Goal: Check status: Check status

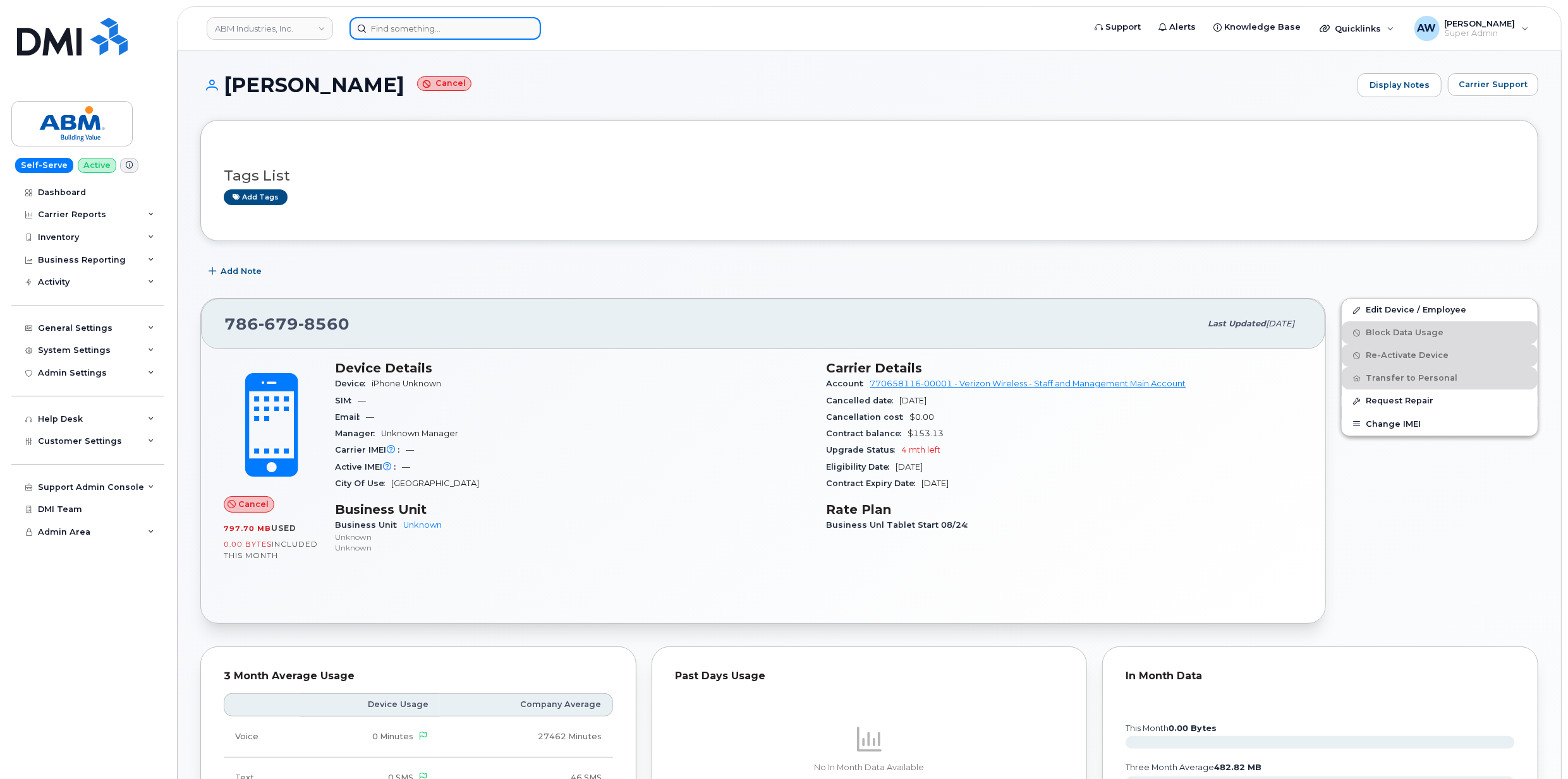
drag, startPoint x: 0, startPoint y: 0, endPoint x: 424, endPoint y: 31, distance: 425.1
click at [424, 31] on input at bounding box center [446, 29] width 192 height 23
paste input "2013764726"
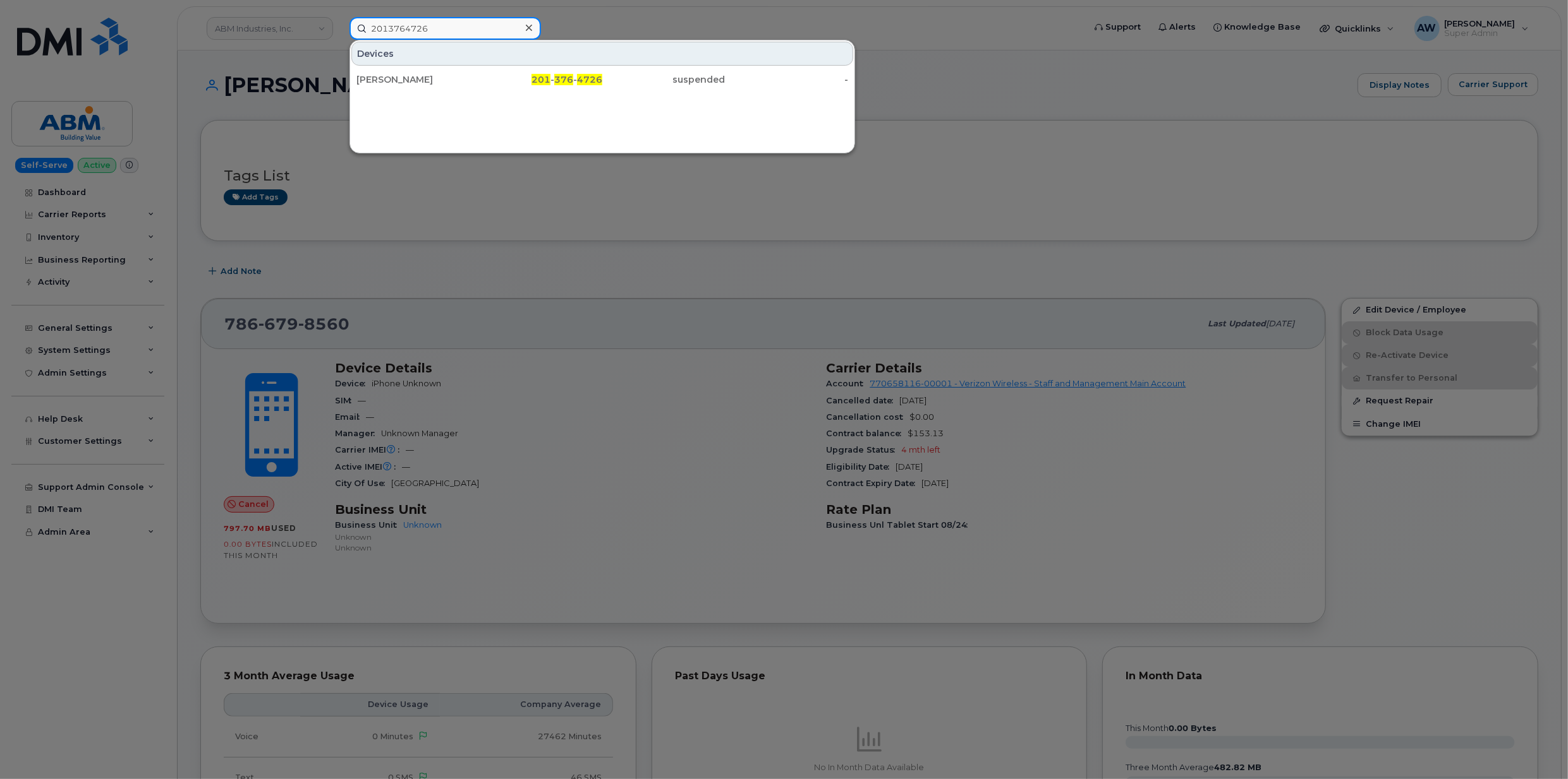
click at [424, 19] on input "2013764726" at bounding box center [446, 29] width 192 height 23
paste input "24910539"
click at [489, 30] on input "2024910539" at bounding box center [446, 29] width 192 height 23
paste input "557232961"
type input "5572329619"
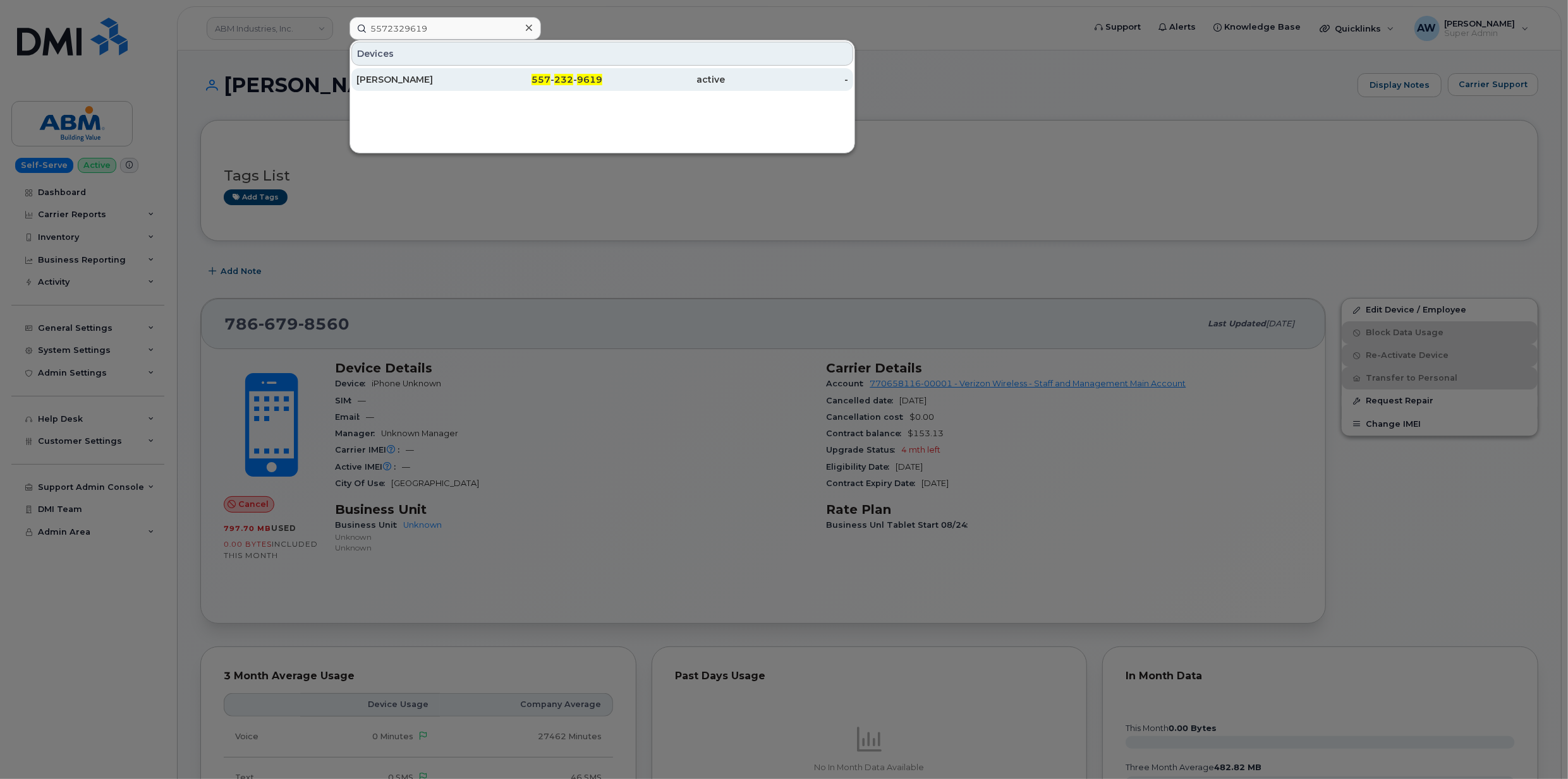
click at [425, 88] on div "[PERSON_NAME]" at bounding box center [418, 79] width 123 height 23
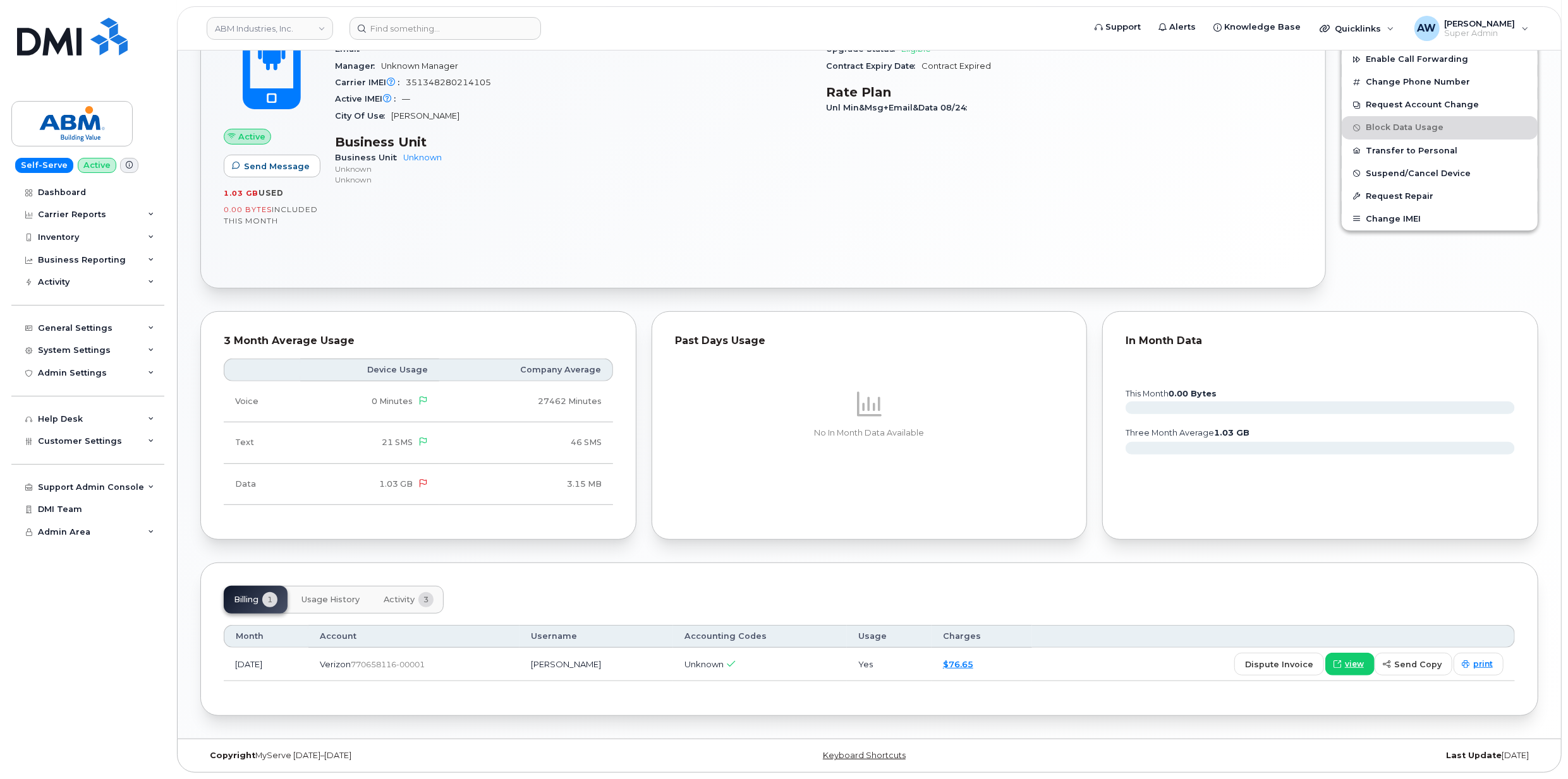
scroll to position [437, 0]
click at [400, 595] on span "Activity" at bounding box center [399, 599] width 31 height 10
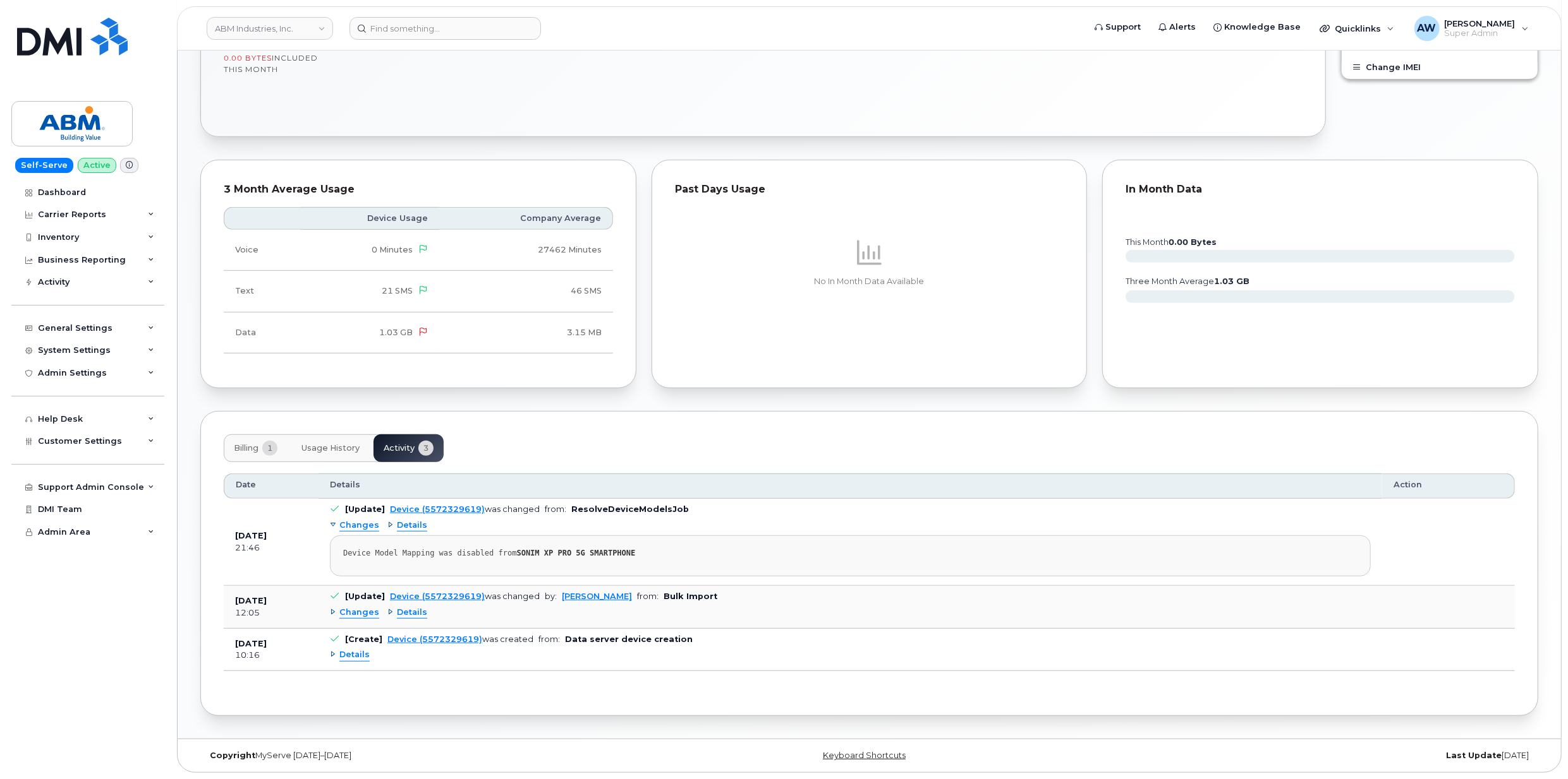
scroll to position [590, 0]
click at [369, 613] on span "Changes" at bounding box center [359, 613] width 40 height 12
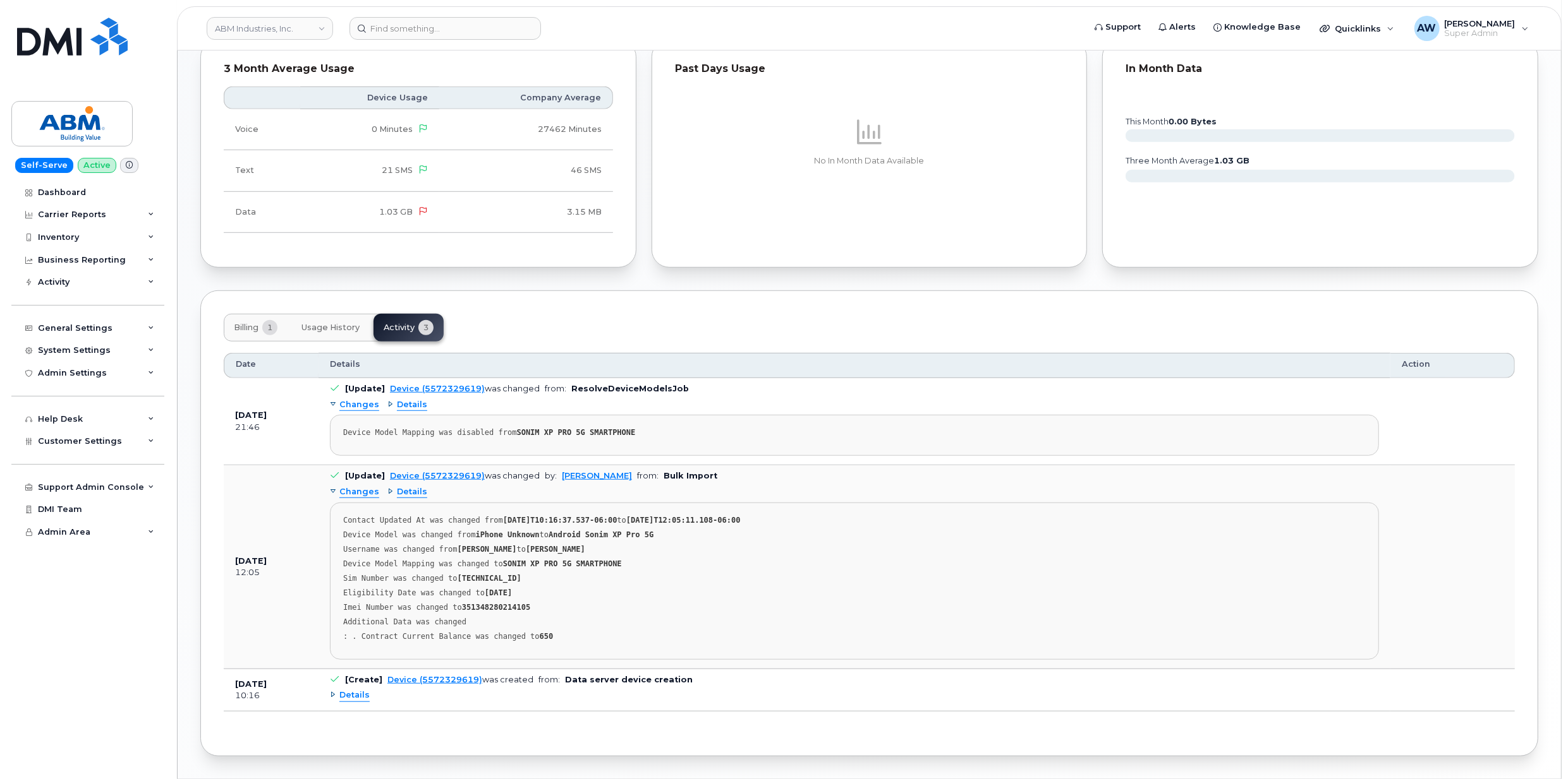
scroll to position [750, 0]
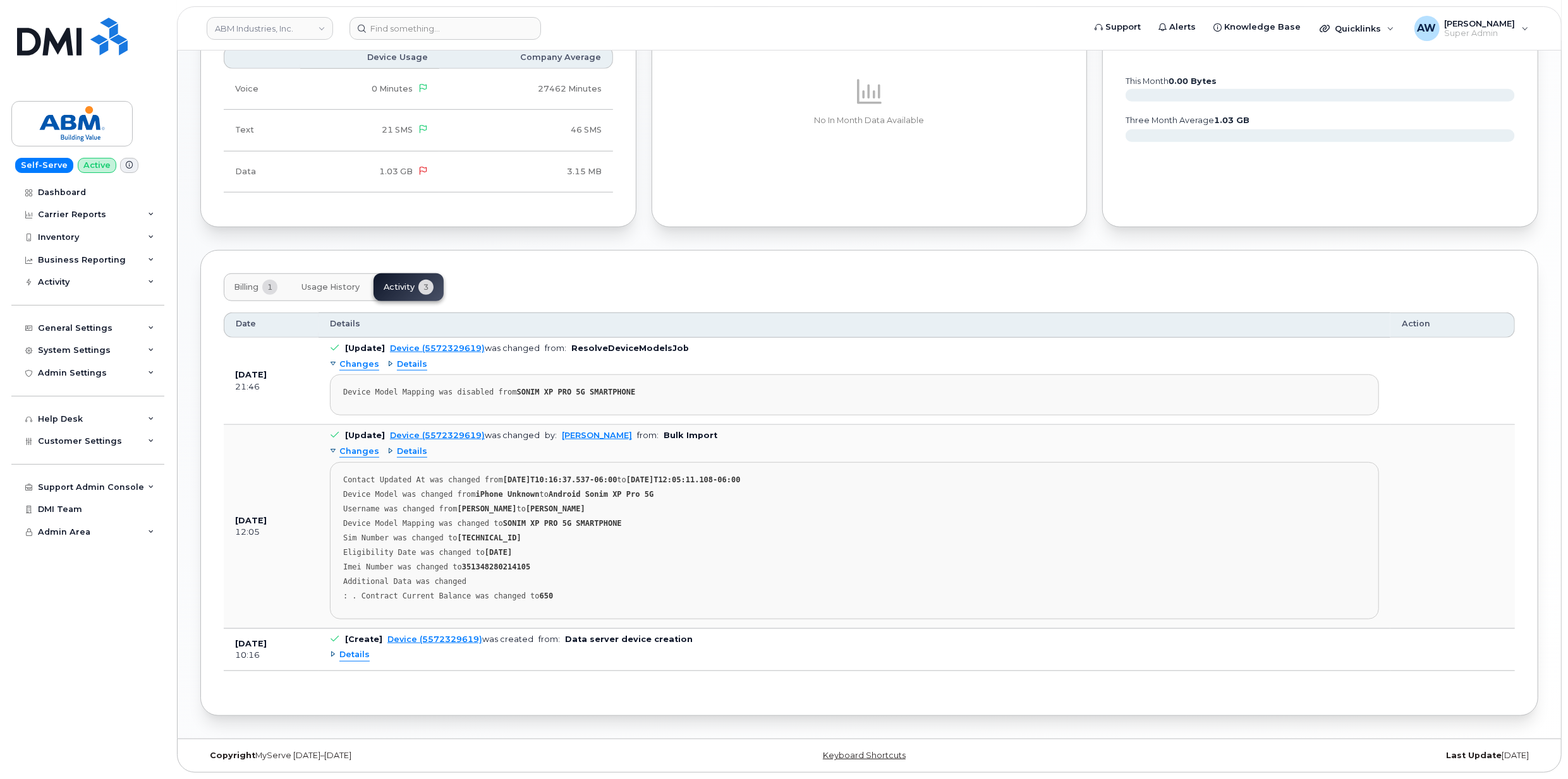
click at [360, 657] on span "Details" at bounding box center [354, 655] width 30 height 12
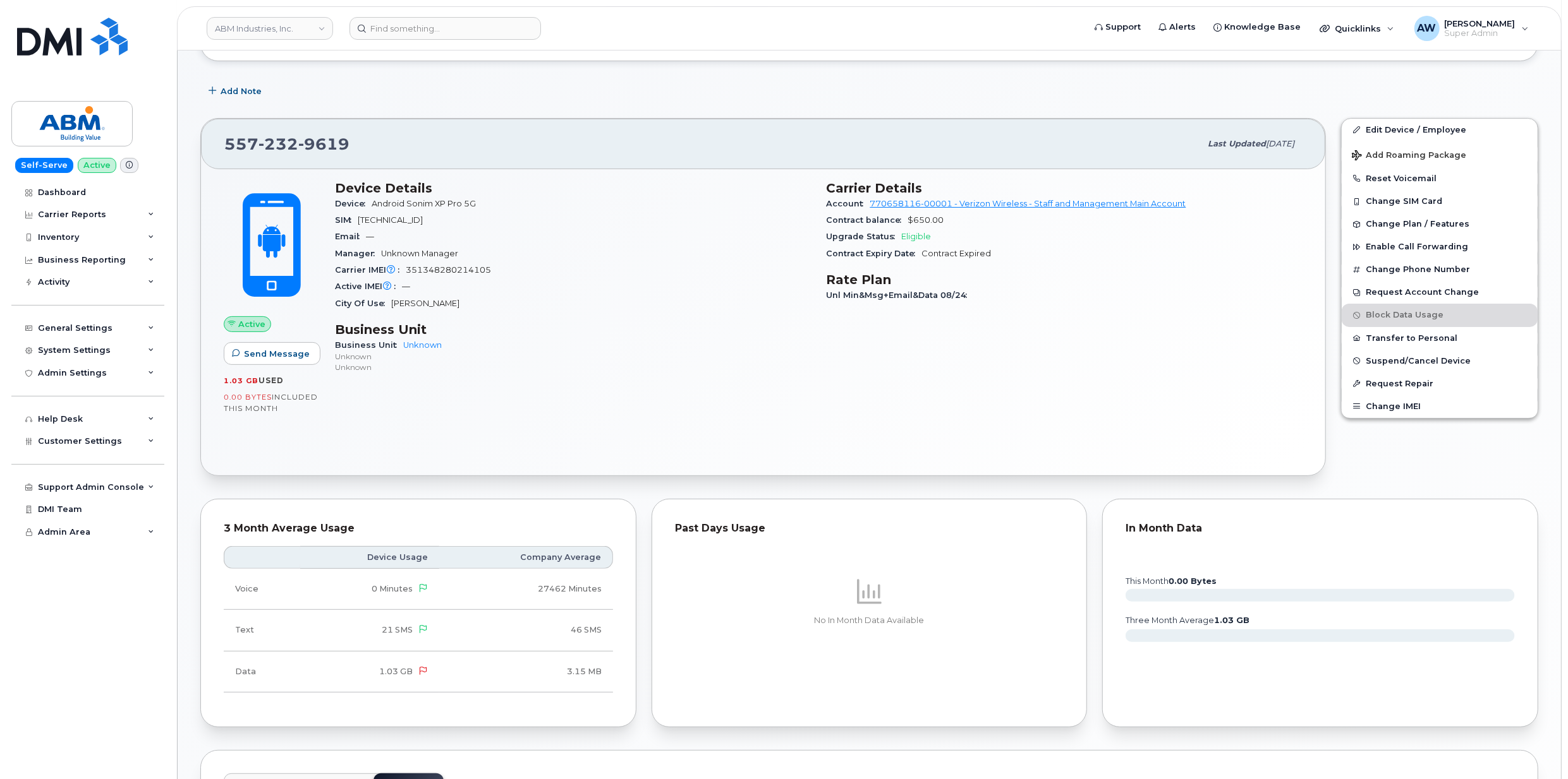
scroll to position [0, 0]
